Goal: Information Seeking & Learning: Learn about a topic

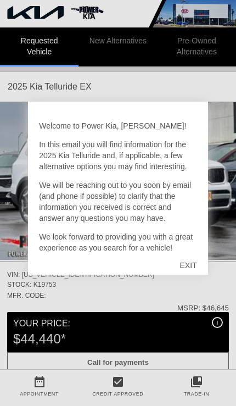
click at [193, 263] on div "EXIT" at bounding box center [188, 265] width 39 height 33
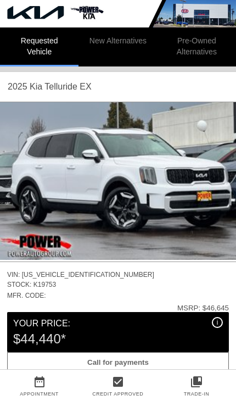
click at [204, 49] on li "Pre-Owned Alternatives" at bounding box center [197, 46] width 79 height 39
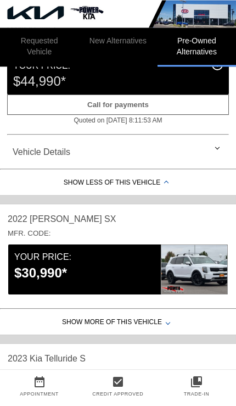
scroll to position [268, 0]
click at [129, 280] on div "$30,990*" at bounding box center [87, 273] width 147 height 19
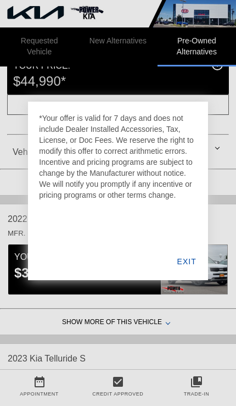
click at [191, 267] on div "EXIT" at bounding box center [187, 261] width 42 height 37
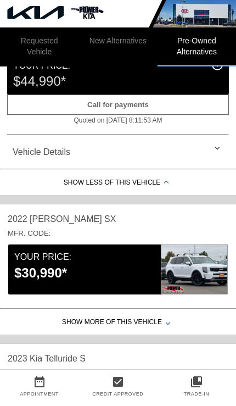
click at [157, 330] on div "Show More of this Vehicle" at bounding box center [118, 324] width 236 height 22
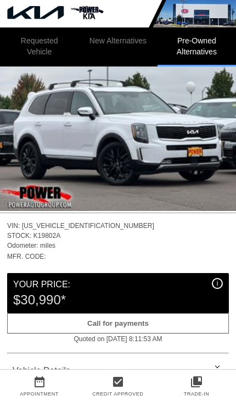
scroll to position [449, 0]
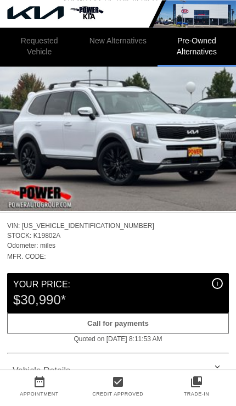
click at [191, 188] on img at bounding box center [118, 132] width 236 height 158
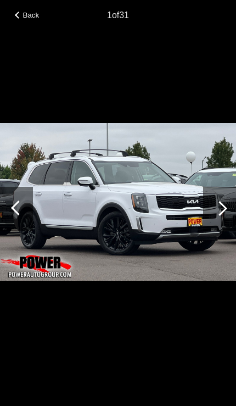
click at [221, 216] on div at bounding box center [220, 208] width 15 height 15
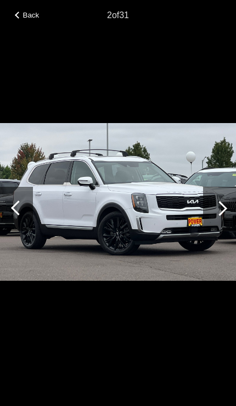
click at [218, 216] on div at bounding box center [220, 208] width 15 height 15
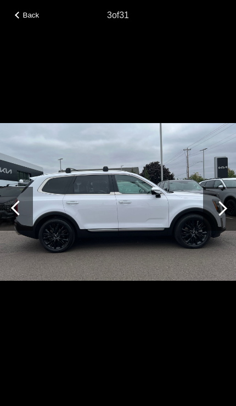
click at [218, 219] on div at bounding box center [219, 209] width 33 height 44
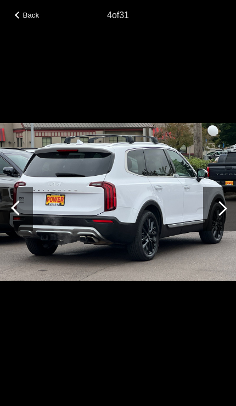
click at [218, 210] on div at bounding box center [219, 209] width 33 height 44
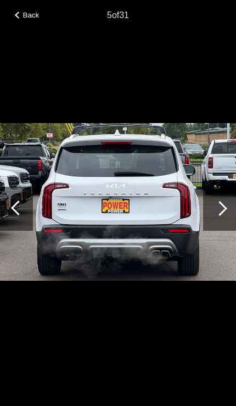
click at [216, 211] on div at bounding box center [219, 209] width 33 height 44
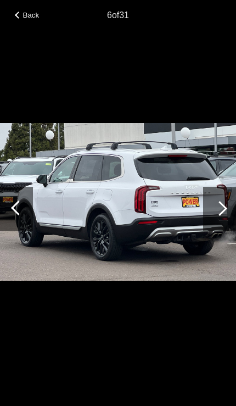
click at [215, 220] on div at bounding box center [219, 209] width 33 height 44
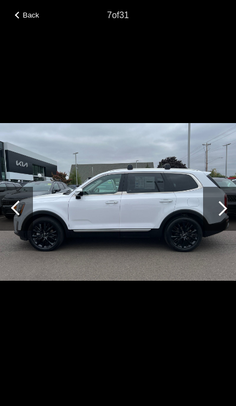
click at [214, 221] on div at bounding box center [219, 209] width 33 height 44
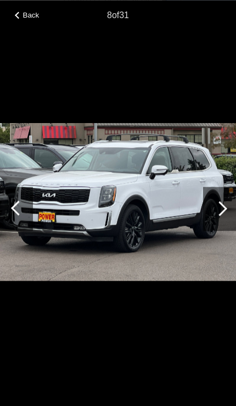
click at [25, 14] on span "Back" at bounding box center [31, 15] width 16 height 8
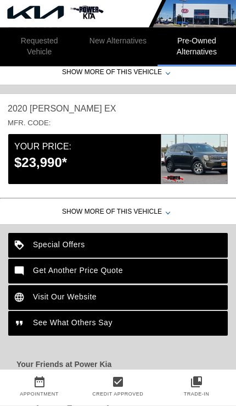
scroll to position [945, 0]
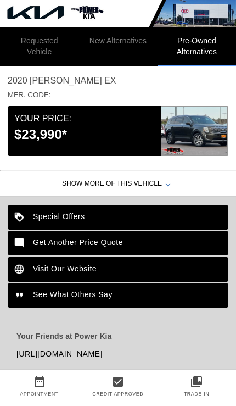
click at [163, 185] on div "Show More of this Vehicle" at bounding box center [118, 185] width 236 height 22
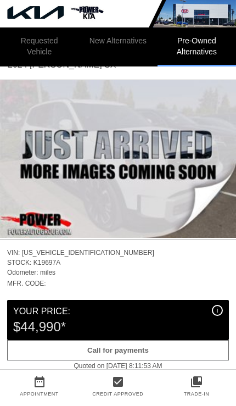
scroll to position [0, 0]
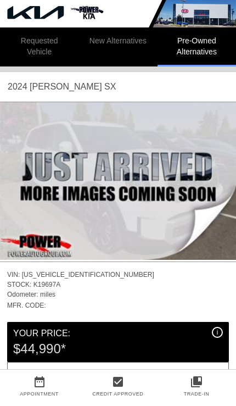
click at [48, 16] on img at bounding box center [118, 13] width 236 height 27
